Goal: Task Accomplishment & Management: Use online tool/utility

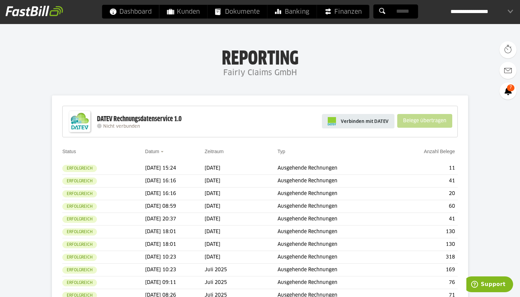
click at [347, 118] on link "Verbinden mit DATEV" at bounding box center [358, 121] width 73 height 14
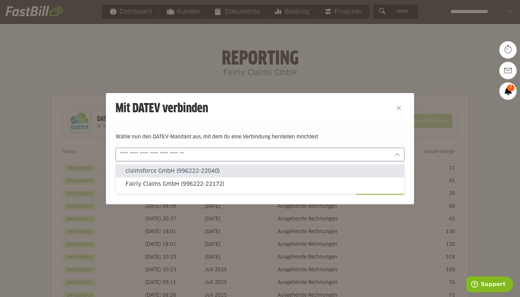
click at [263, 158] on input "text" at bounding box center [255, 155] width 270 height 8
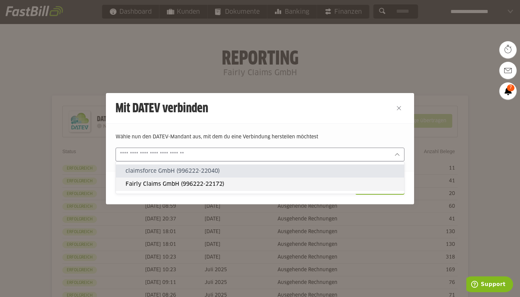
click at [237, 179] on div "Fairly Claims GmbH (996222-22172)" at bounding box center [260, 184] width 288 height 13
type input "**********"
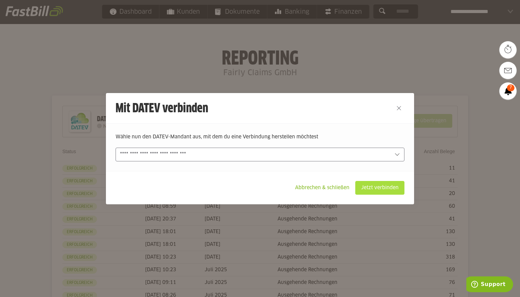
click at [373, 188] on slot "Jetzt verbinden" at bounding box center [379, 187] width 48 height 13
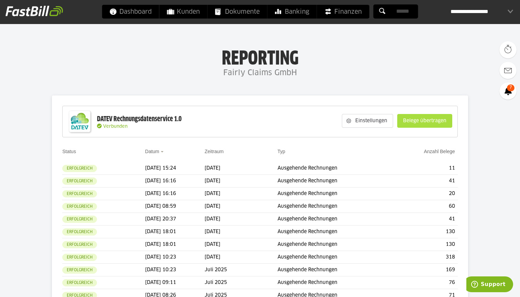
click at [413, 119] on slot "Belege übertragen" at bounding box center [424, 120] width 54 height 13
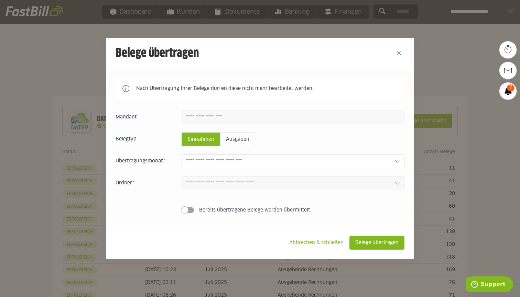
click at [249, 157] on div at bounding box center [292, 162] width 223 height 14
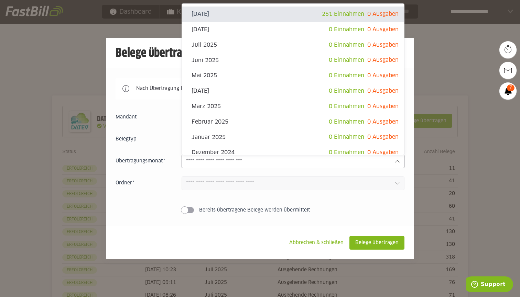
click at [143, 71] on div "Nach Übertragung Ihrer Belege dürfen diese nicht mehr bearbeitet werden. Einnah…" at bounding box center [260, 147] width 308 height 158
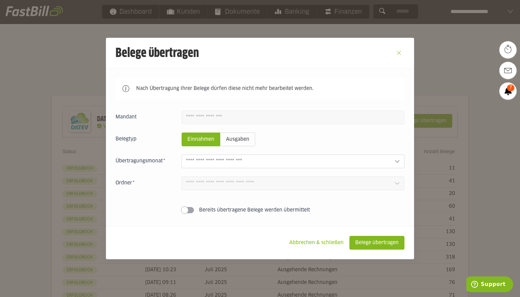
click at [400, 53] on button "Close" at bounding box center [398, 52] width 11 height 11
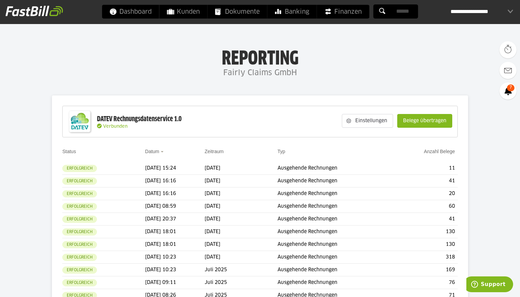
click at [509, 12] on div "**********" at bounding box center [481, 12] width 63 height 14
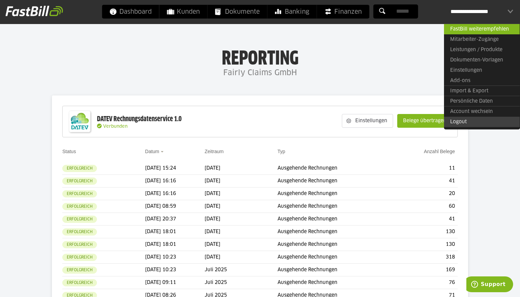
click at [456, 121] on link "Logout" at bounding box center [482, 122] width 76 height 10
